Goal: Use online tool/utility: Utilize a website feature to perform a specific function

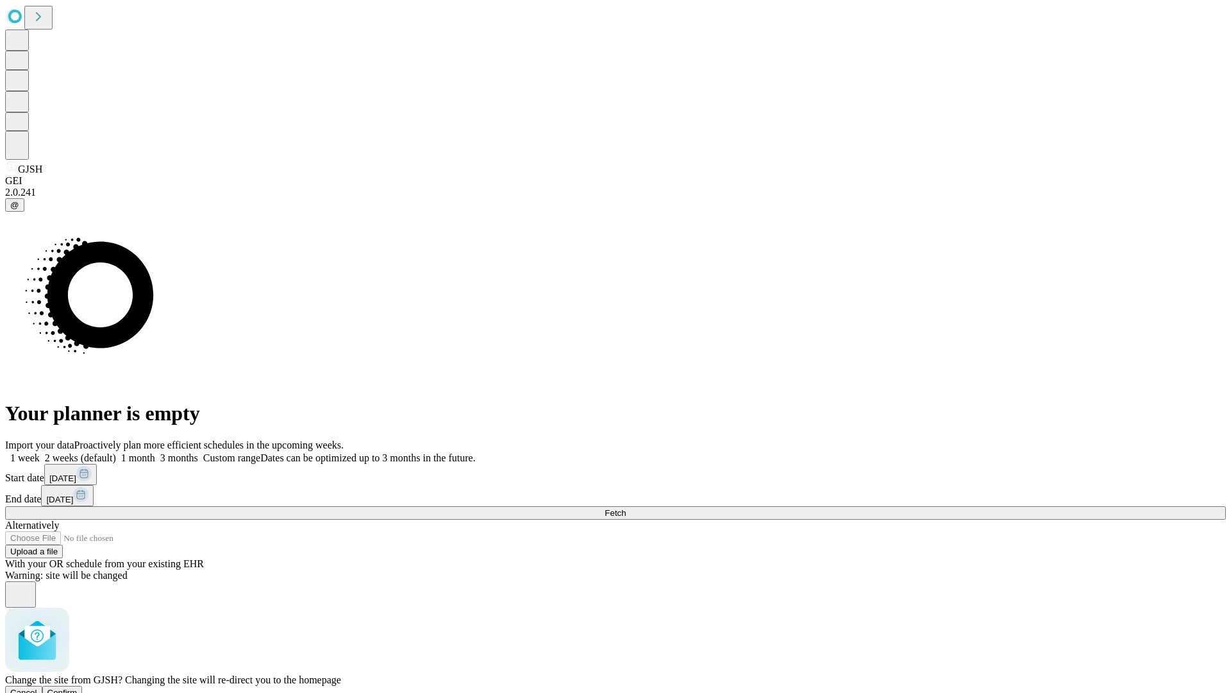
click at [78, 687] on span "Confirm" at bounding box center [62, 692] width 30 height 10
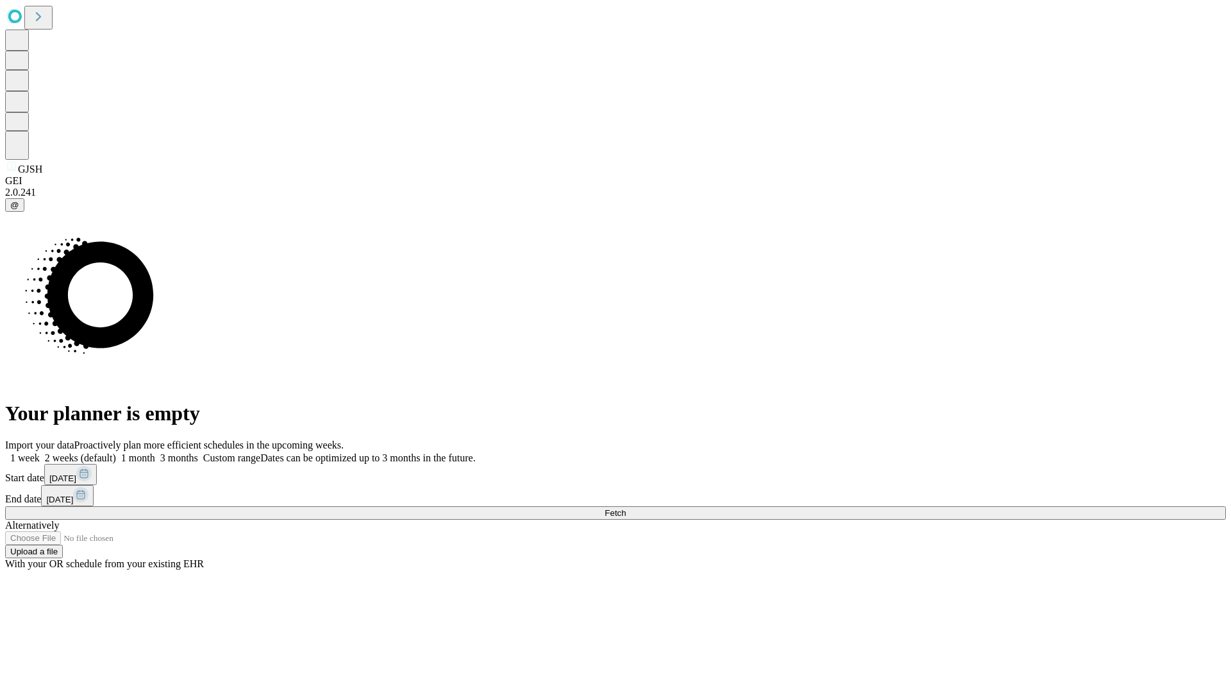
click at [116, 452] on label "2 weeks (default)" at bounding box center [78, 457] width 76 height 11
click at [626, 508] on span "Fetch" at bounding box center [615, 513] width 21 height 10
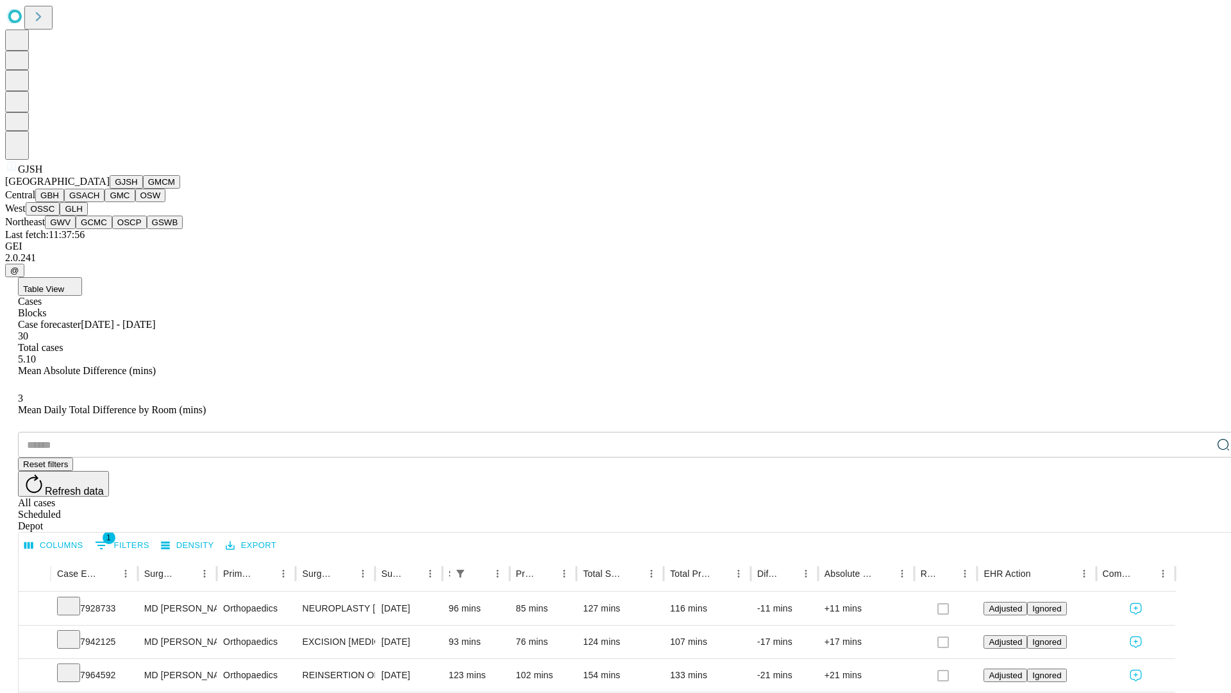
click at [143, 189] on button "GMCM" at bounding box center [161, 181] width 37 height 13
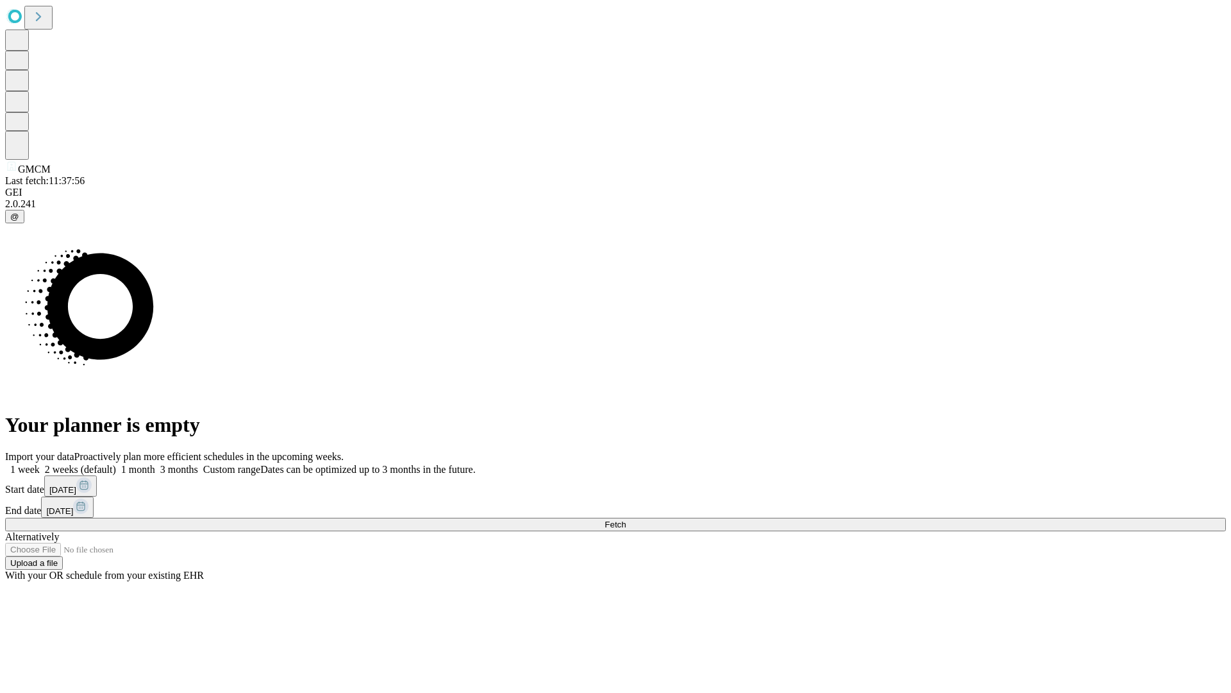
click at [116, 464] on label "2 weeks (default)" at bounding box center [78, 469] width 76 height 11
click at [626, 519] on span "Fetch" at bounding box center [615, 524] width 21 height 10
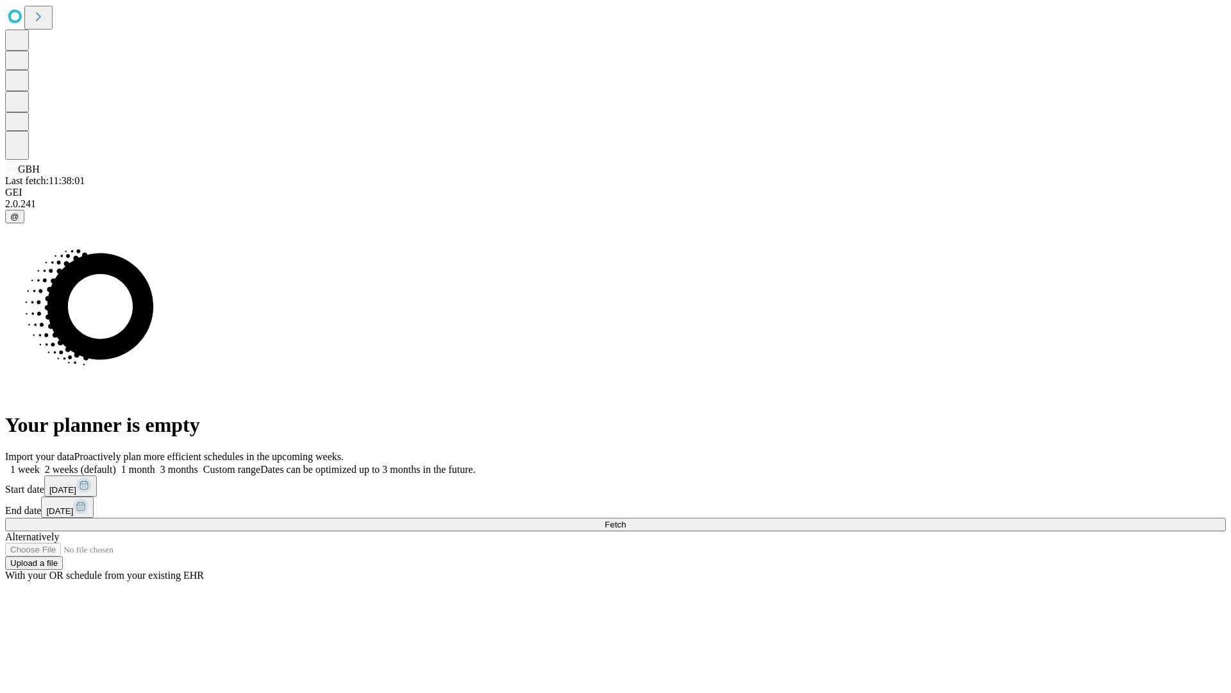
click at [116, 464] on label "2 weeks (default)" at bounding box center [78, 469] width 76 height 11
click at [626, 519] on span "Fetch" at bounding box center [615, 524] width 21 height 10
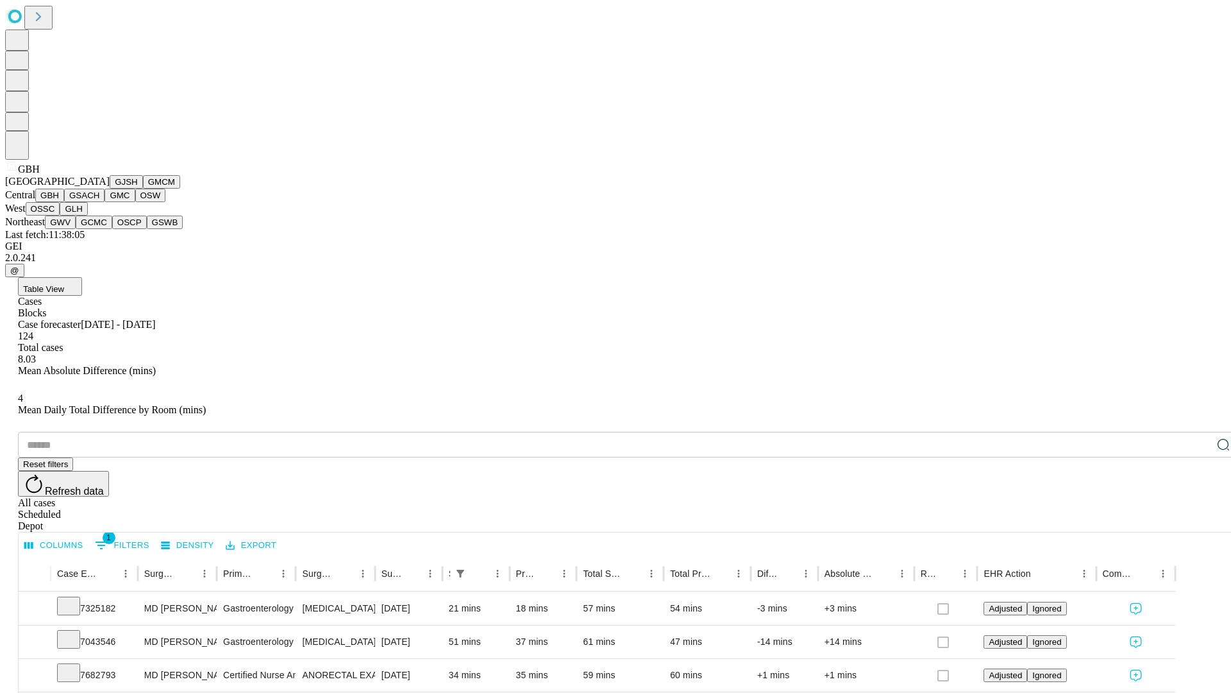
click at [99, 202] on button "GSACH" at bounding box center [84, 195] width 40 height 13
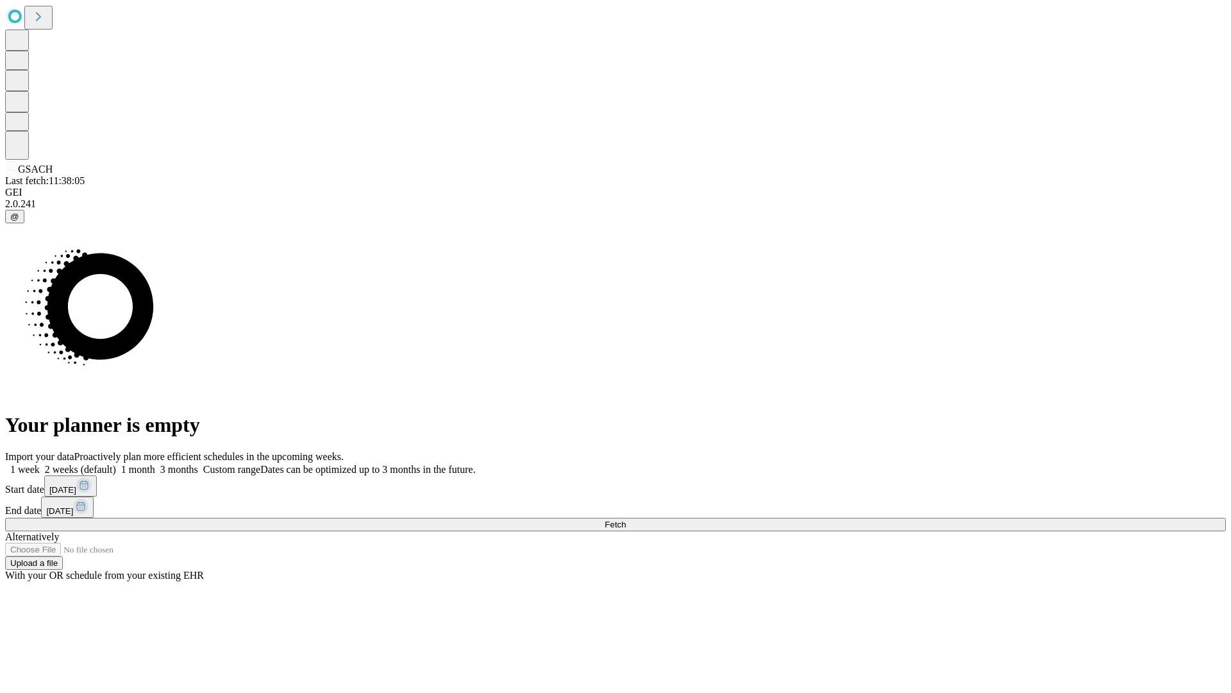
click at [116, 464] on label "2 weeks (default)" at bounding box center [78, 469] width 76 height 11
click at [626, 519] on span "Fetch" at bounding box center [615, 524] width 21 height 10
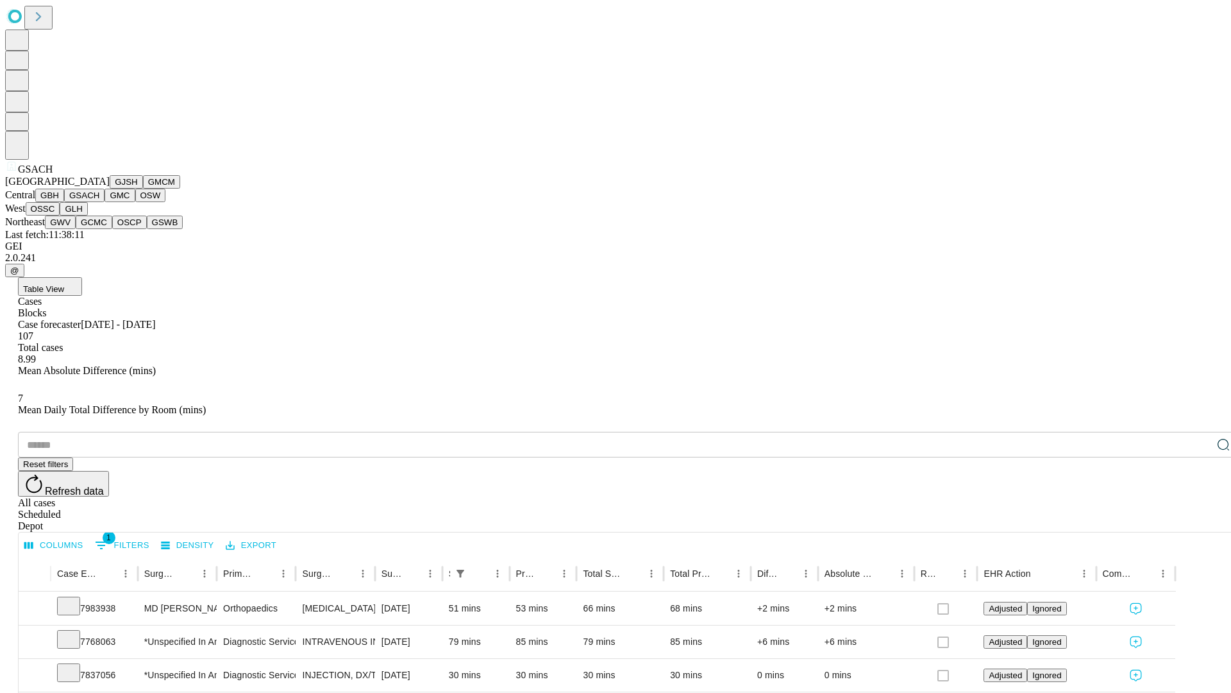
click at [105, 202] on button "GMC" at bounding box center [120, 195] width 30 height 13
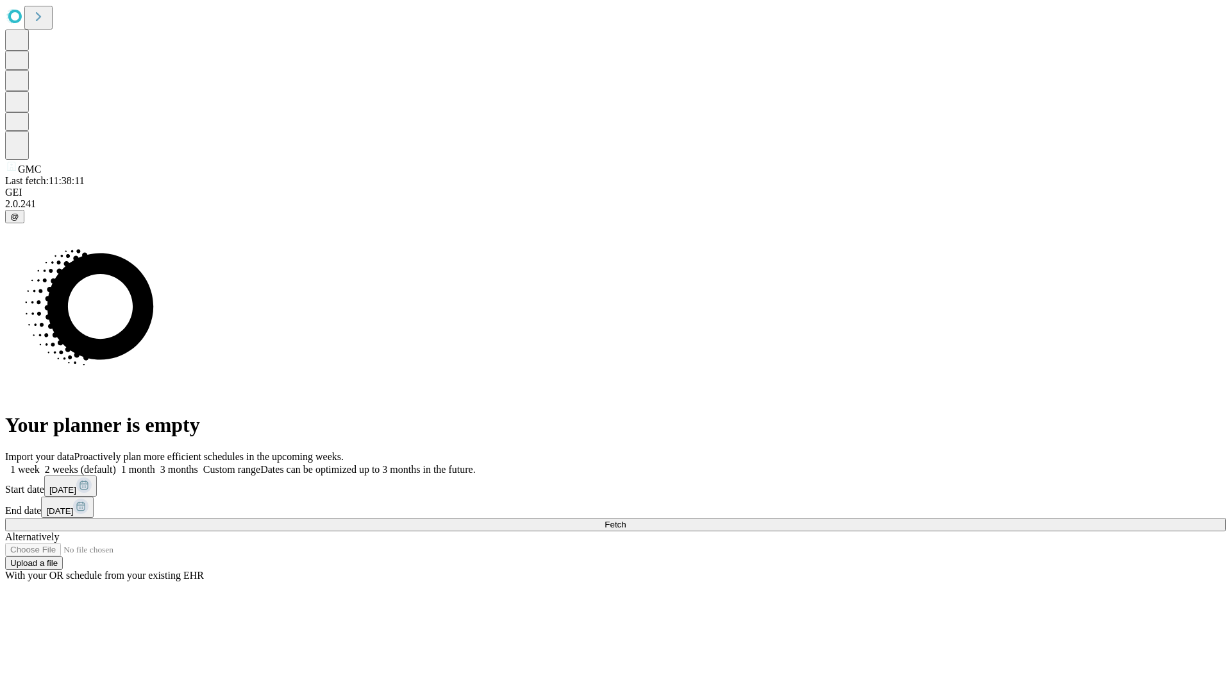
click at [626, 519] on span "Fetch" at bounding box center [615, 524] width 21 height 10
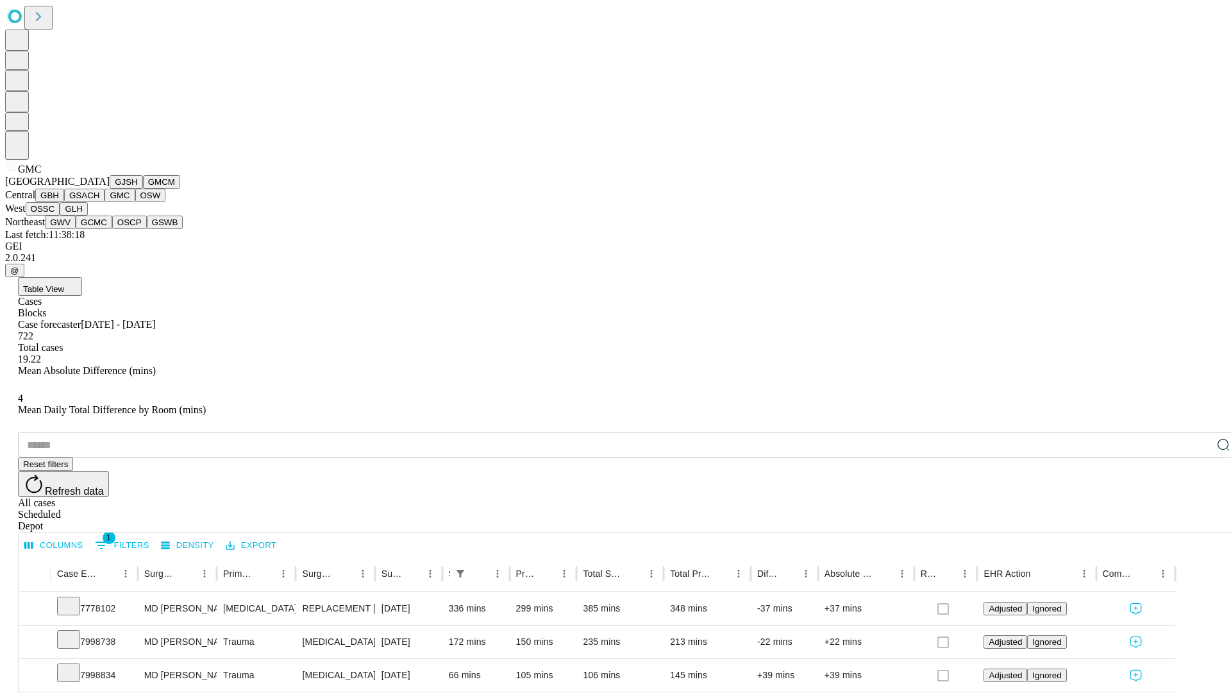
click at [135, 202] on button "OSW" at bounding box center [150, 195] width 31 height 13
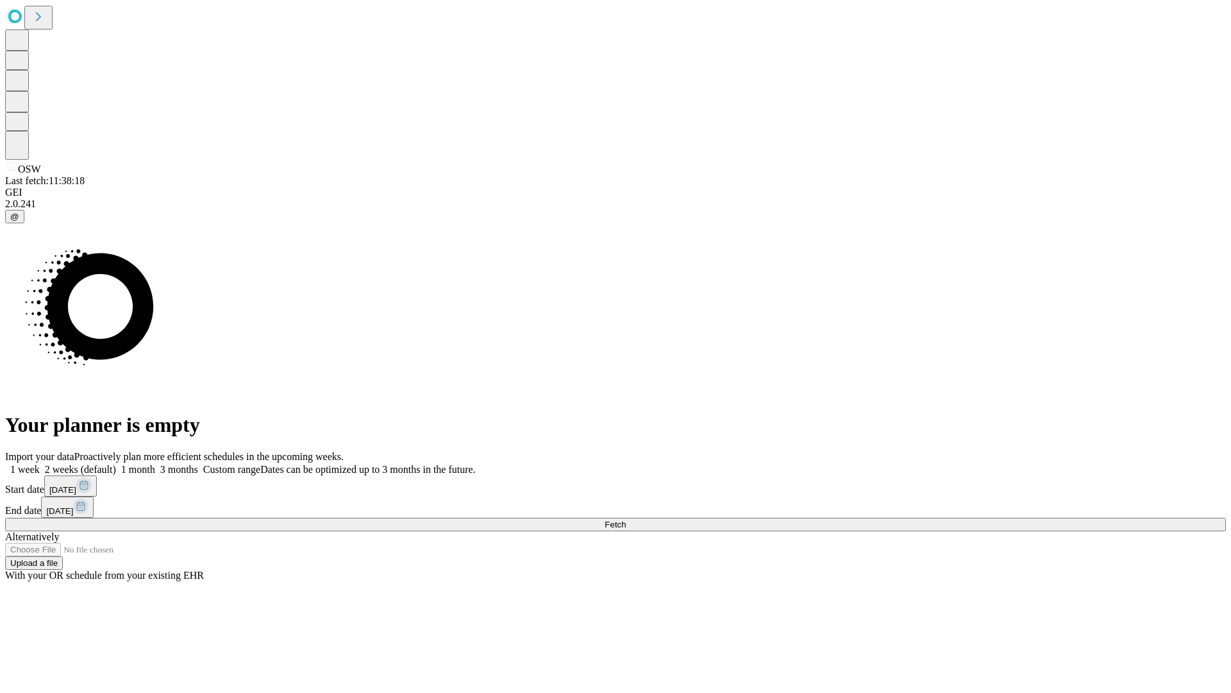
click at [116, 464] on label "2 weeks (default)" at bounding box center [78, 469] width 76 height 11
click at [626, 519] on span "Fetch" at bounding box center [615, 524] width 21 height 10
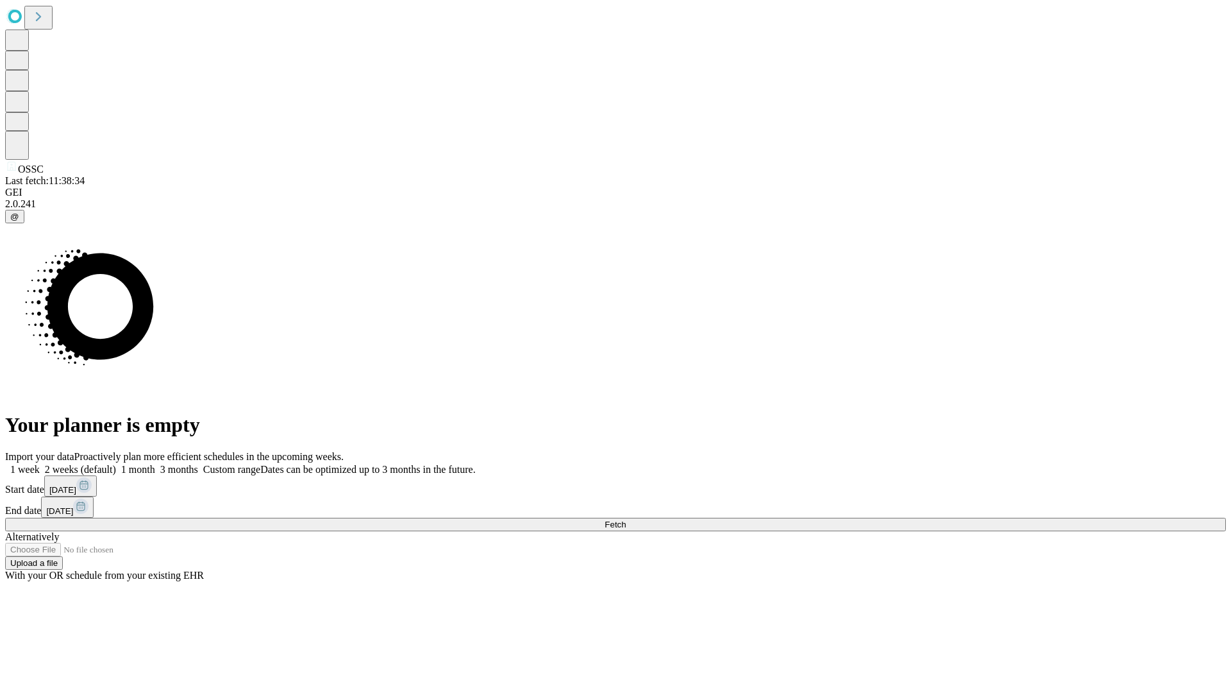
click at [116, 464] on label "2 weeks (default)" at bounding box center [78, 469] width 76 height 11
click at [626, 519] on span "Fetch" at bounding box center [615, 524] width 21 height 10
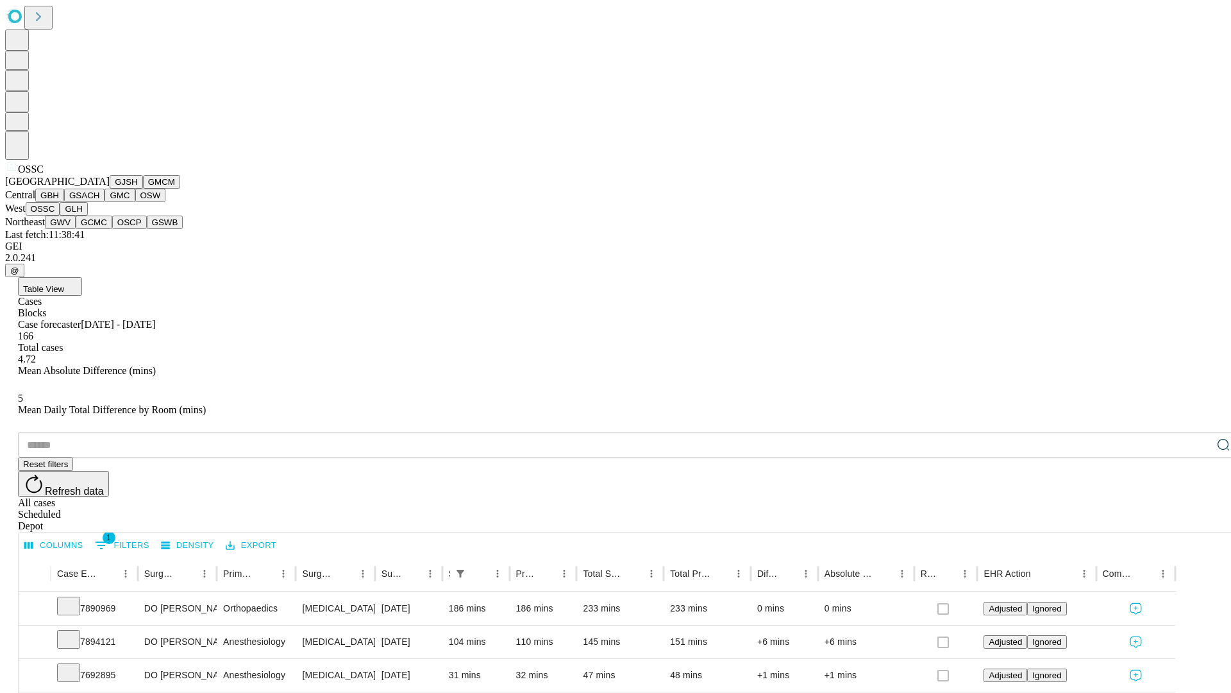
click at [87, 215] on button "GLH" at bounding box center [74, 208] width 28 height 13
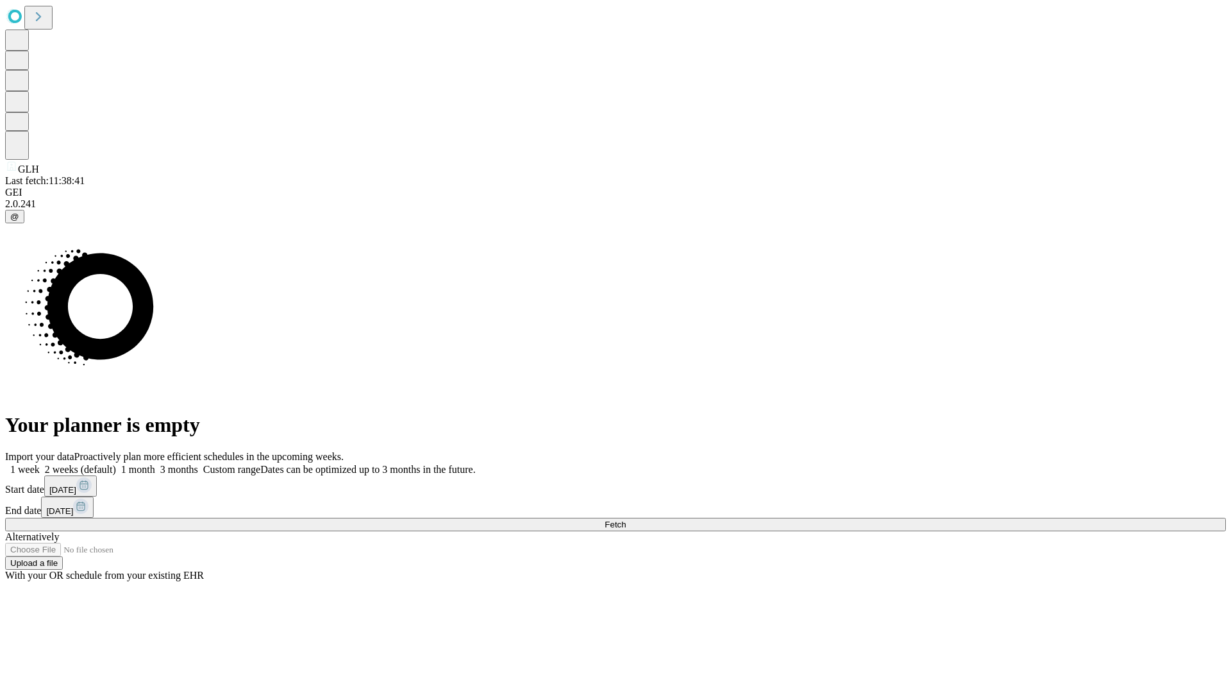
click at [116, 464] on label "2 weeks (default)" at bounding box center [78, 469] width 76 height 11
click at [626, 519] on span "Fetch" at bounding box center [615, 524] width 21 height 10
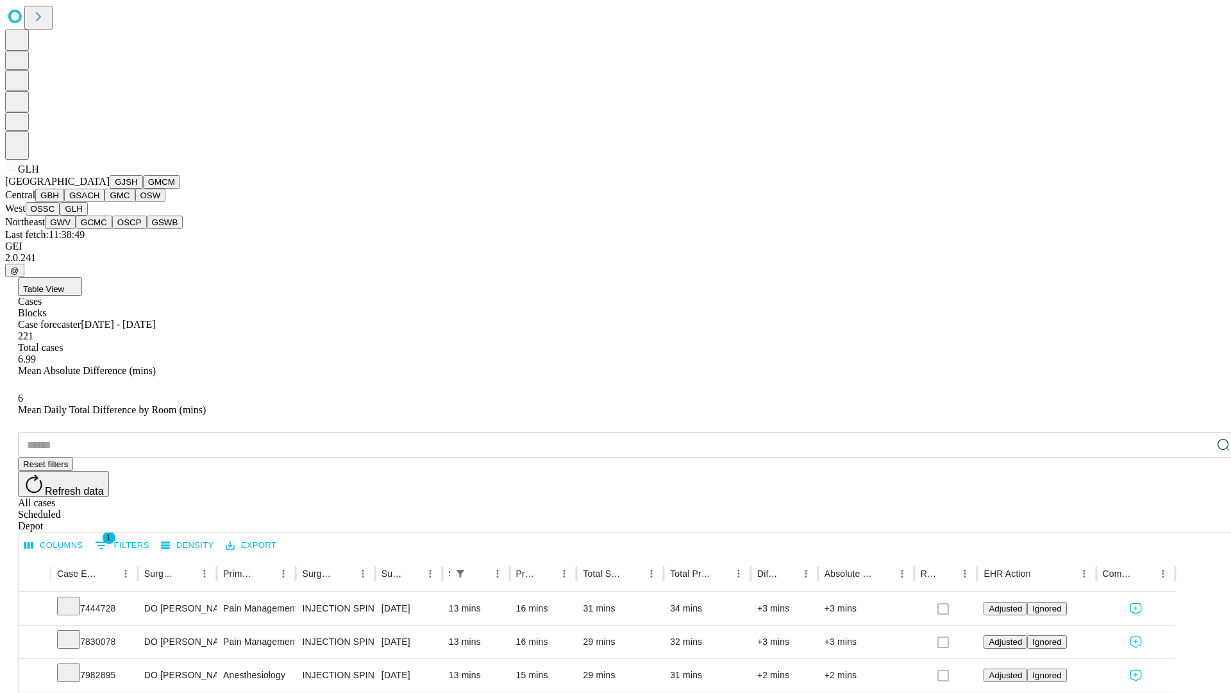
click at [76, 229] on button "GWV" at bounding box center [60, 221] width 31 height 13
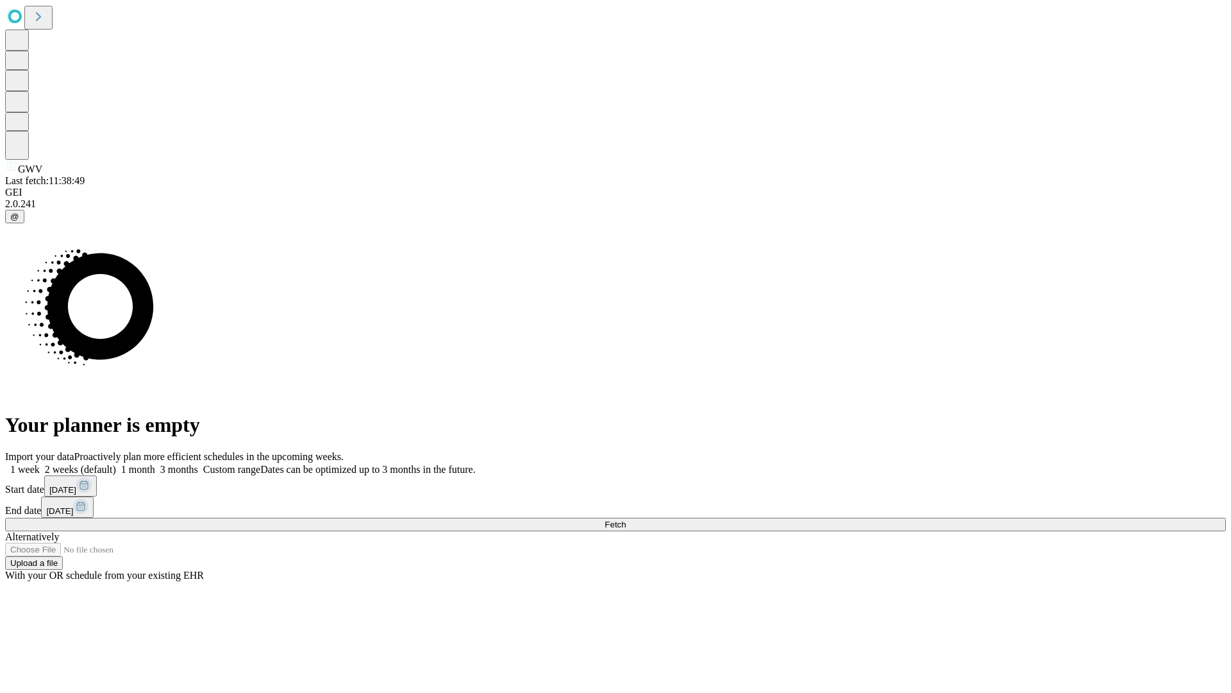
click at [116, 464] on label "2 weeks (default)" at bounding box center [78, 469] width 76 height 11
click at [626, 519] on span "Fetch" at bounding box center [615, 524] width 21 height 10
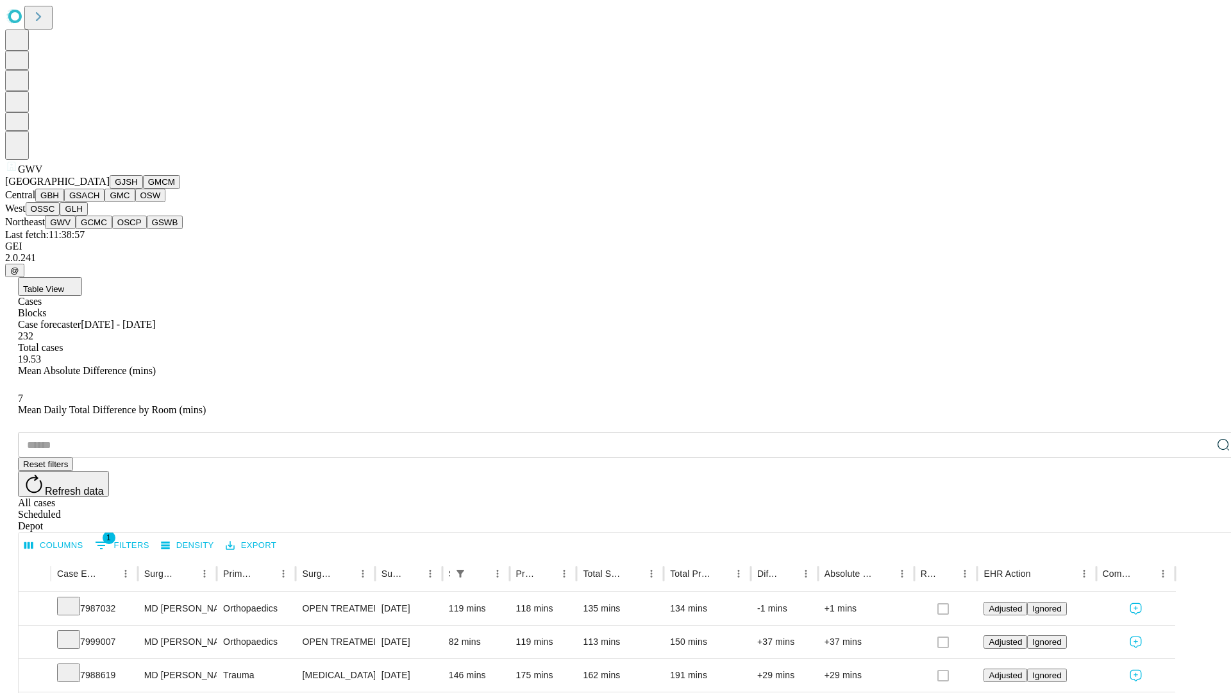
click at [99, 229] on button "GCMC" at bounding box center [94, 221] width 37 height 13
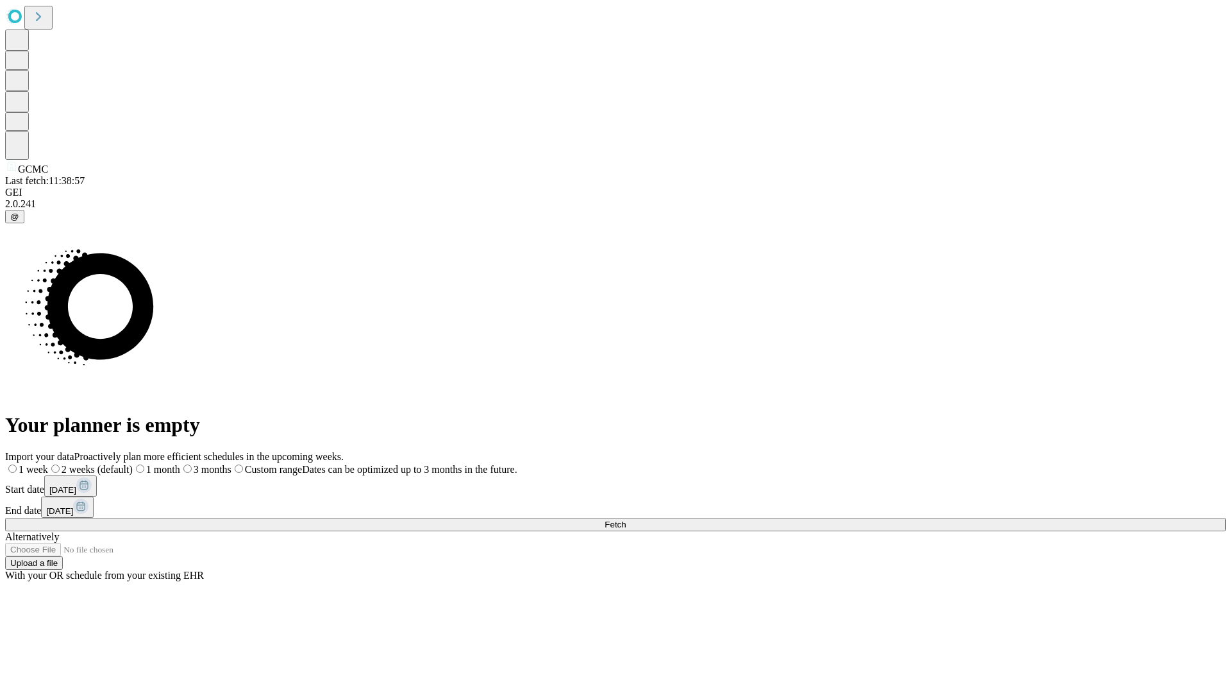
click at [133, 464] on label "2 weeks (default)" at bounding box center [90, 469] width 85 height 11
click at [626, 519] on span "Fetch" at bounding box center [615, 524] width 21 height 10
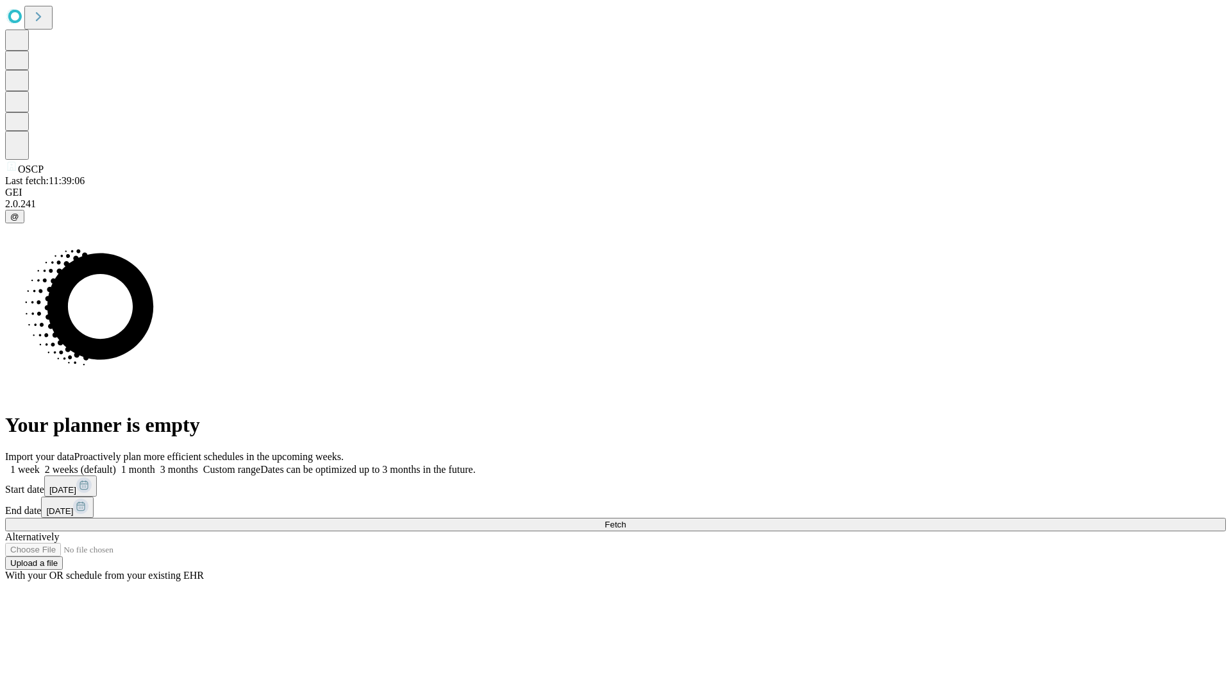
click at [116, 464] on label "2 weeks (default)" at bounding box center [78, 469] width 76 height 11
click at [626, 519] on span "Fetch" at bounding box center [615, 524] width 21 height 10
